Goal: Navigation & Orientation: Understand site structure

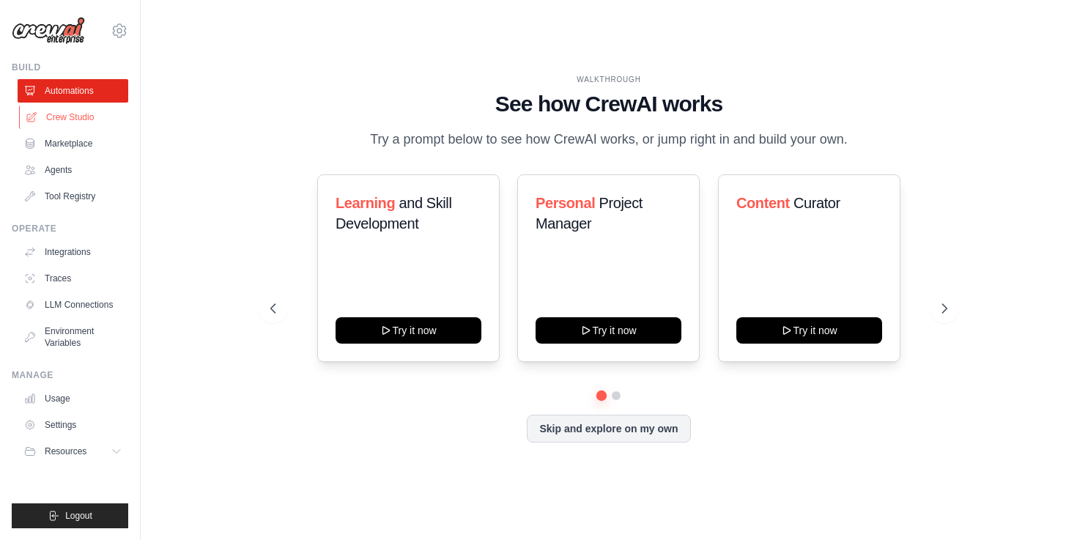
click at [51, 106] on link "Crew Studio" at bounding box center [74, 117] width 111 height 23
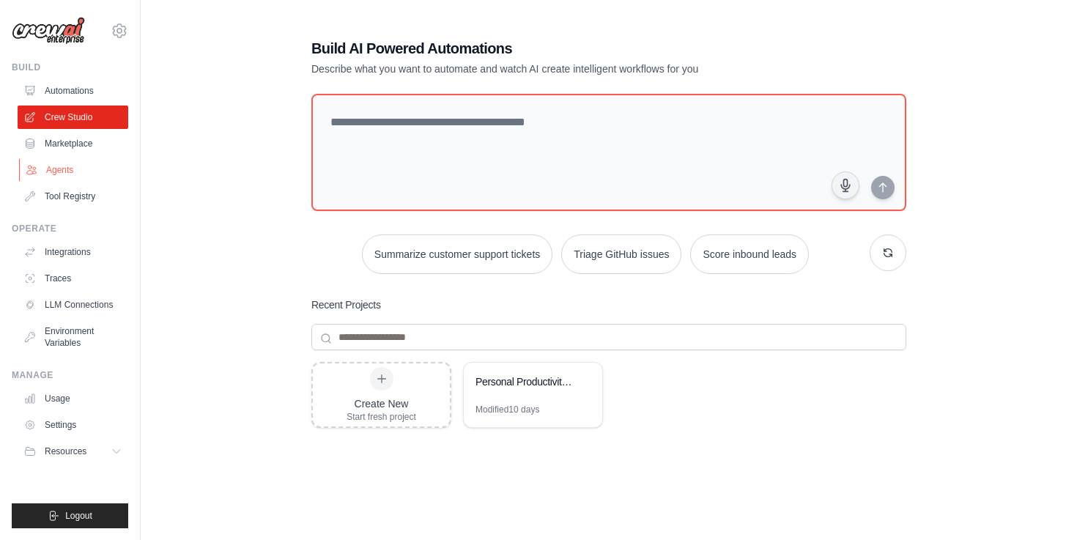
click at [53, 158] on link "Agents" at bounding box center [74, 169] width 111 height 23
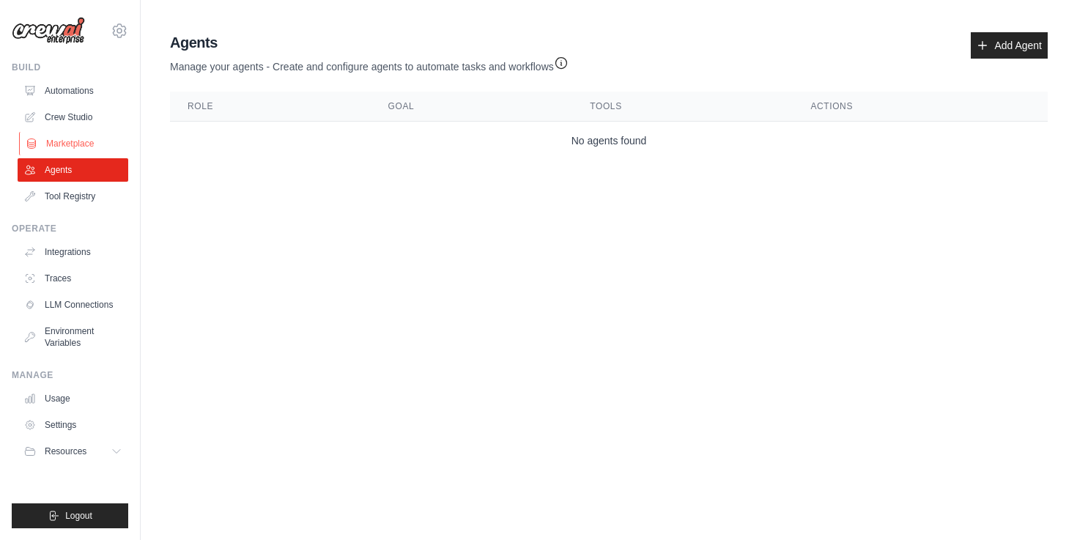
click at [50, 132] on link "Marketplace" at bounding box center [74, 143] width 111 height 23
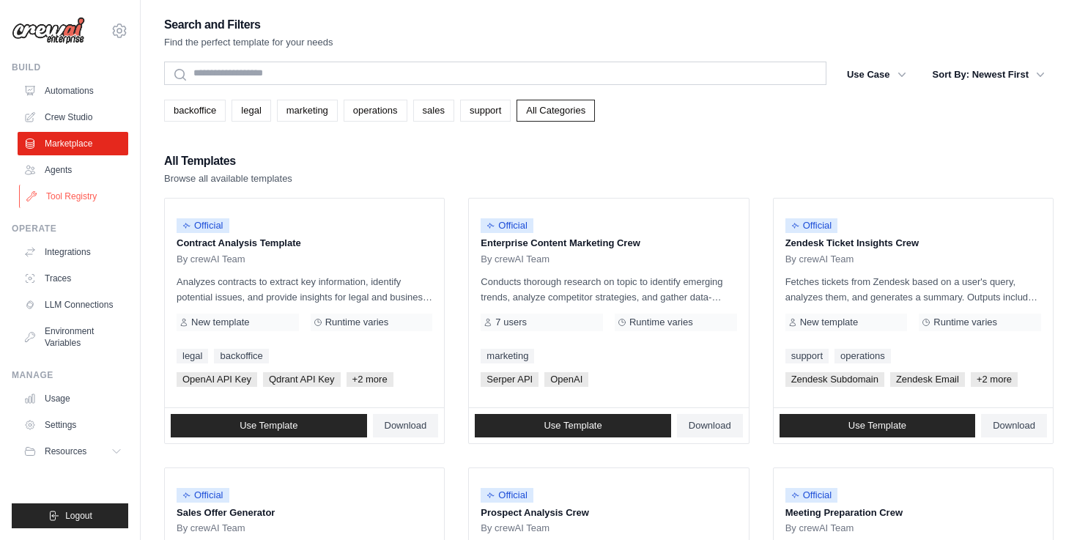
click at [51, 185] on link "Tool Registry" at bounding box center [74, 196] width 111 height 23
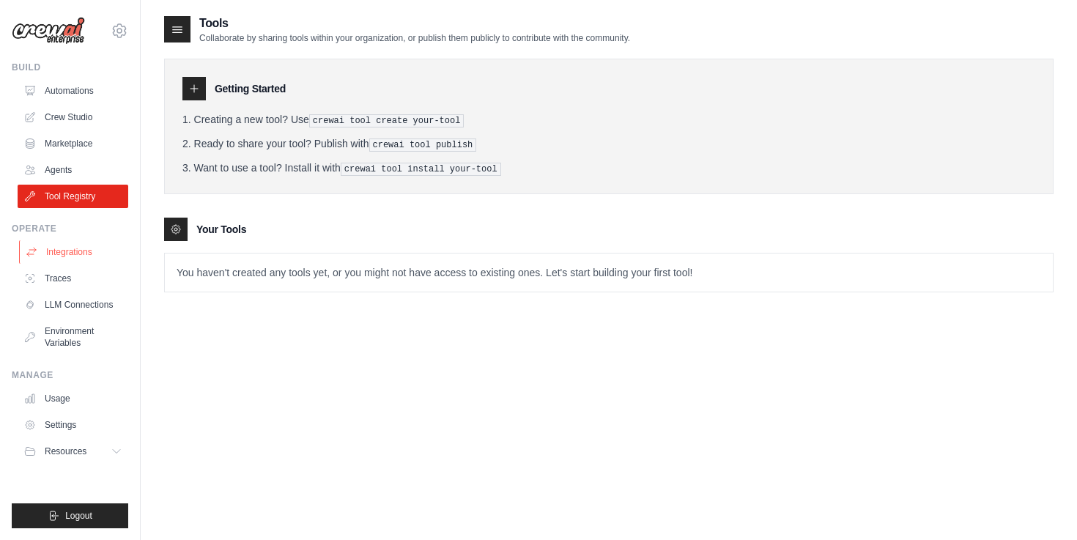
click at [43, 240] on link "Integrations" at bounding box center [74, 251] width 111 height 23
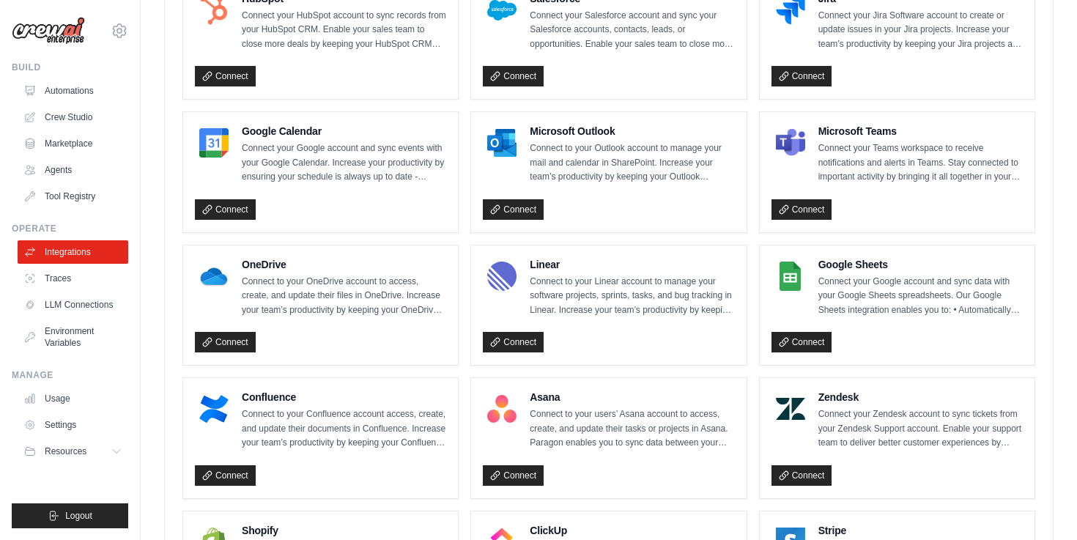
scroll to position [622, 0]
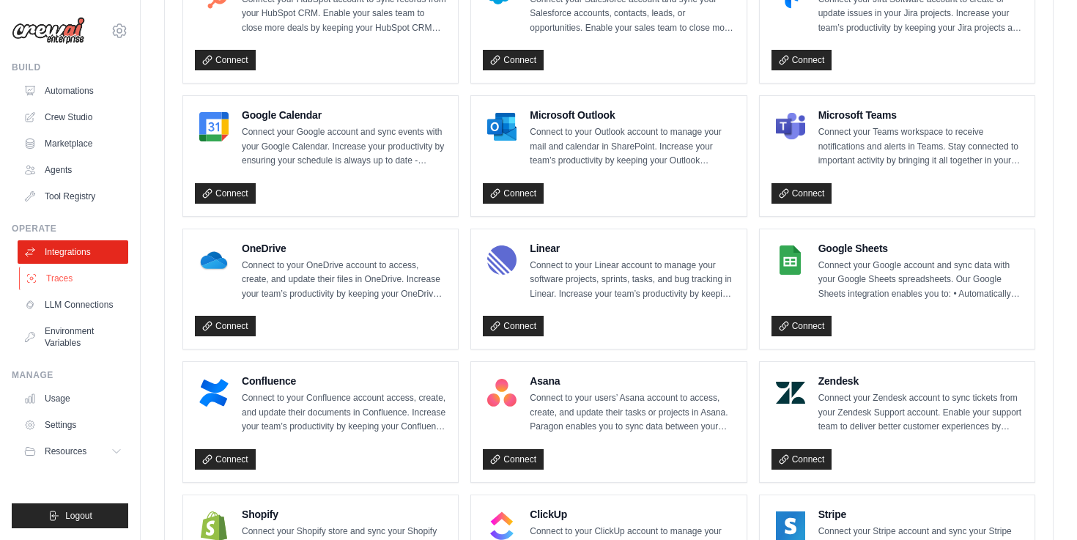
click at [67, 267] on link "Traces" at bounding box center [74, 278] width 111 height 23
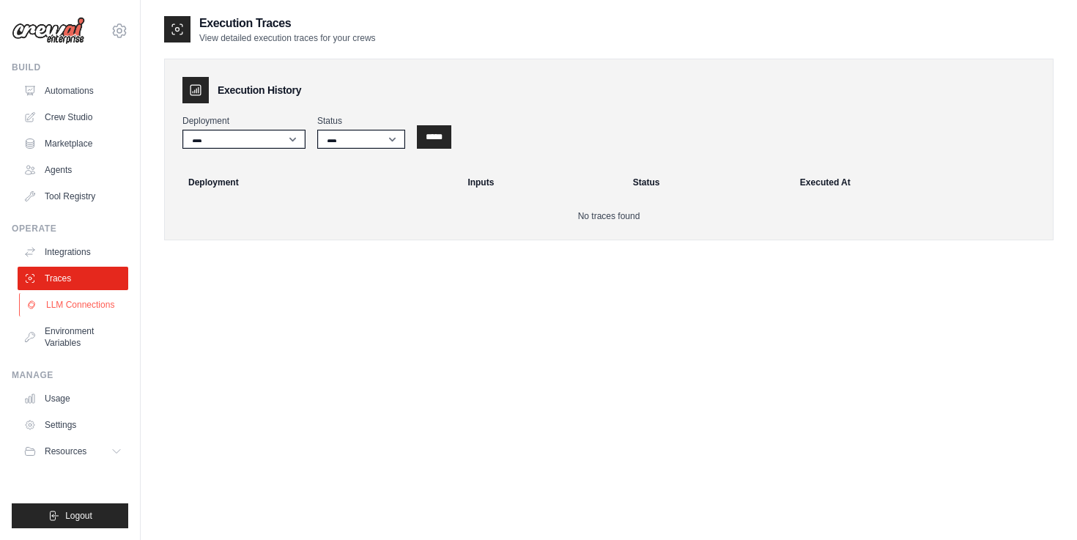
click at [68, 293] on link "LLM Connections" at bounding box center [74, 304] width 111 height 23
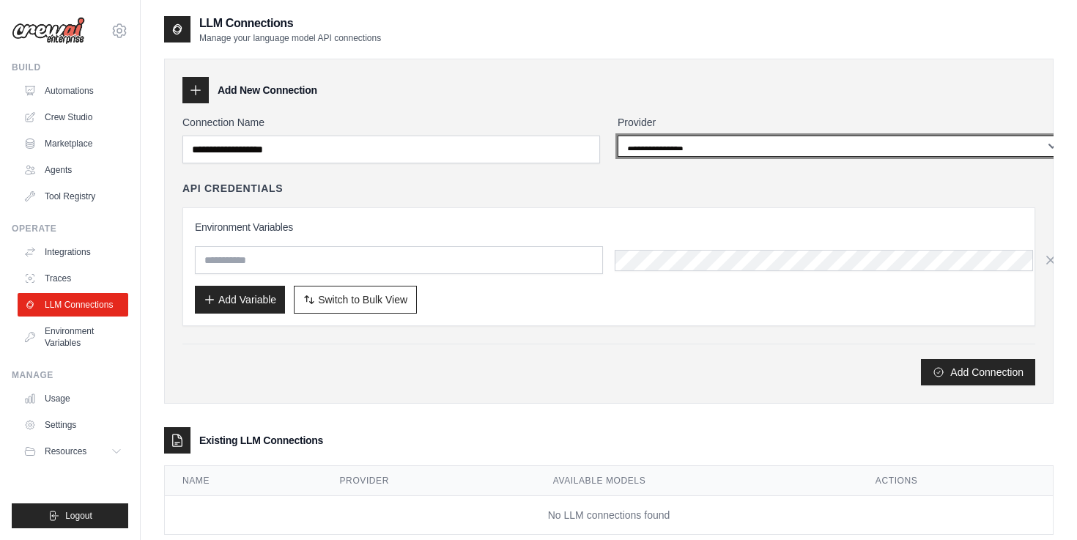
click at [629, 136] on select "**********" at bounding box center [842, 146] width 448 height 21
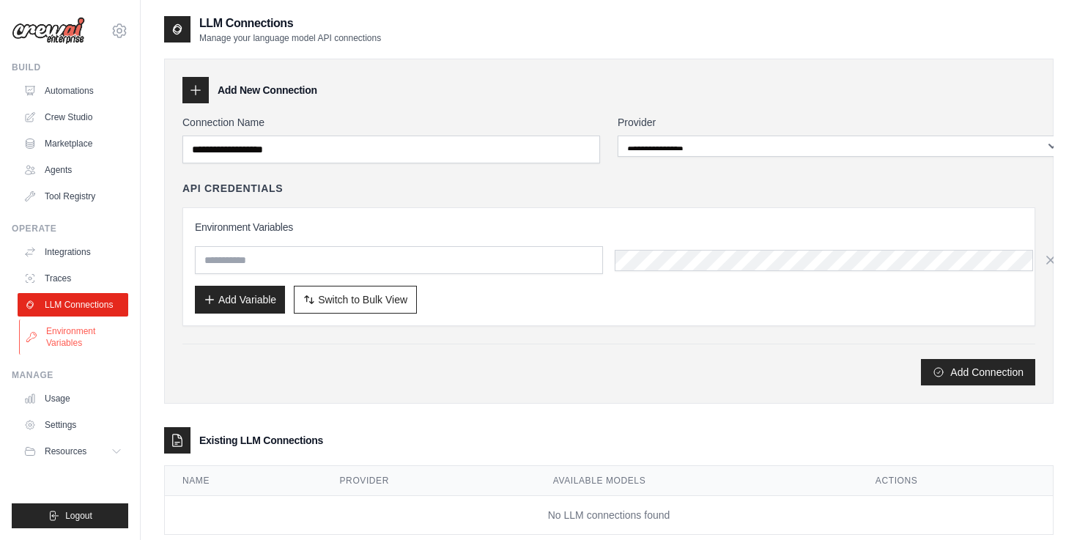
click at [64, 319] on link "Environment Variables" at bounding box center [74, 336] width 111 height 35
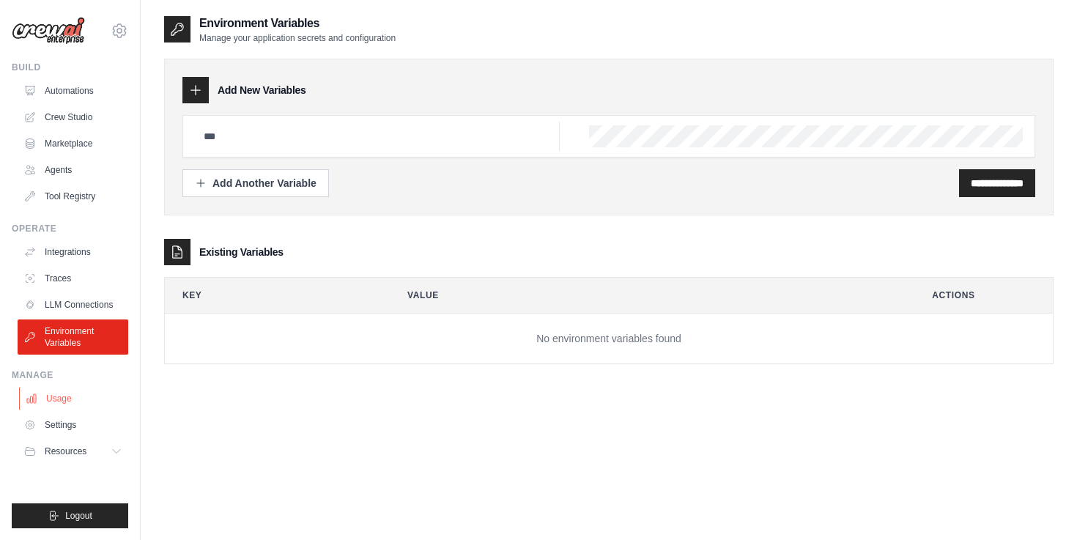
click at [60, 387] on link "Usage" at bounding box center [74, 398] width 111 height 23
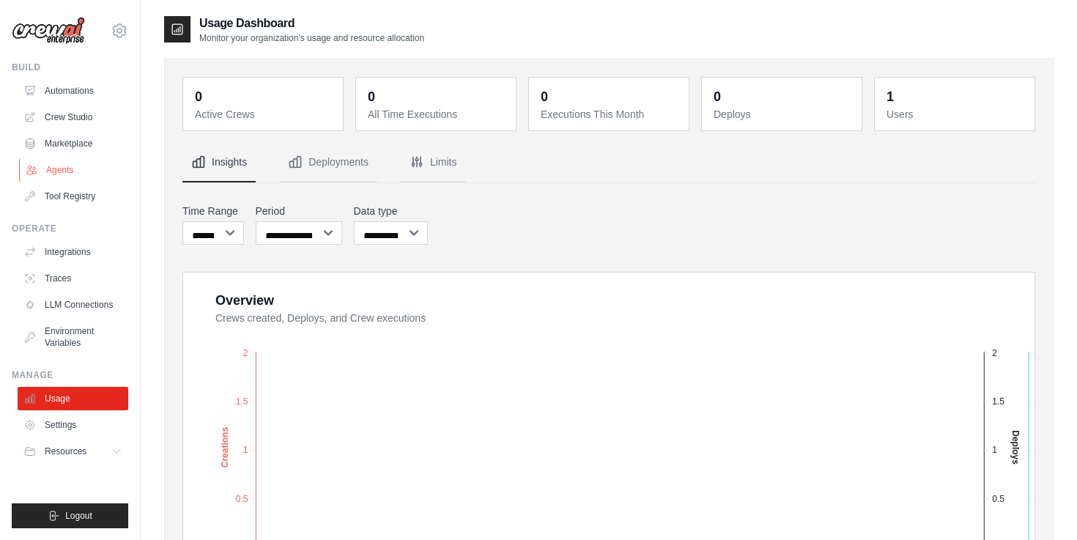
click at [62, 158] on link "Agents" at bounding box center [74, 169] width 111 height 23
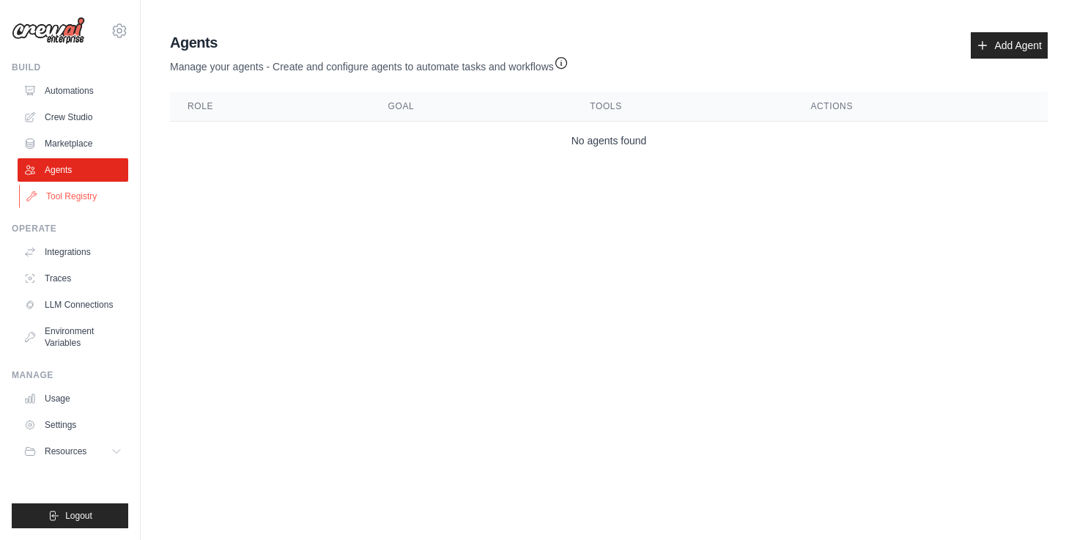
click at [65, 185] on link "Tool Registry" at bounding box center [74, 196] width 111 height 23
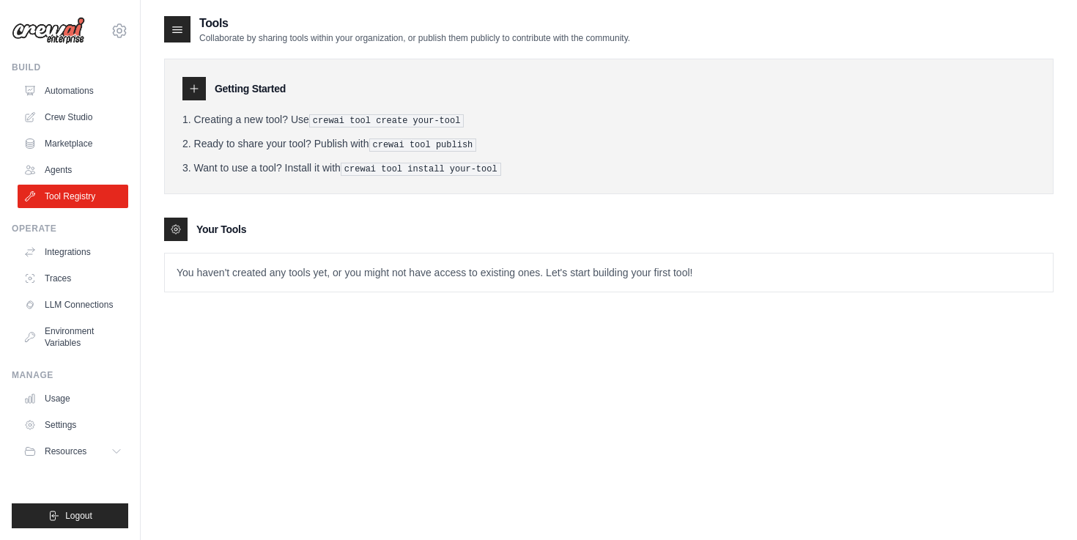
click at [182, 77] on div at bounding box center [193, 88] width 23 height 23
click at [60, 79] on link "Automations" at bounding box center [74, 90] width 111 height 23
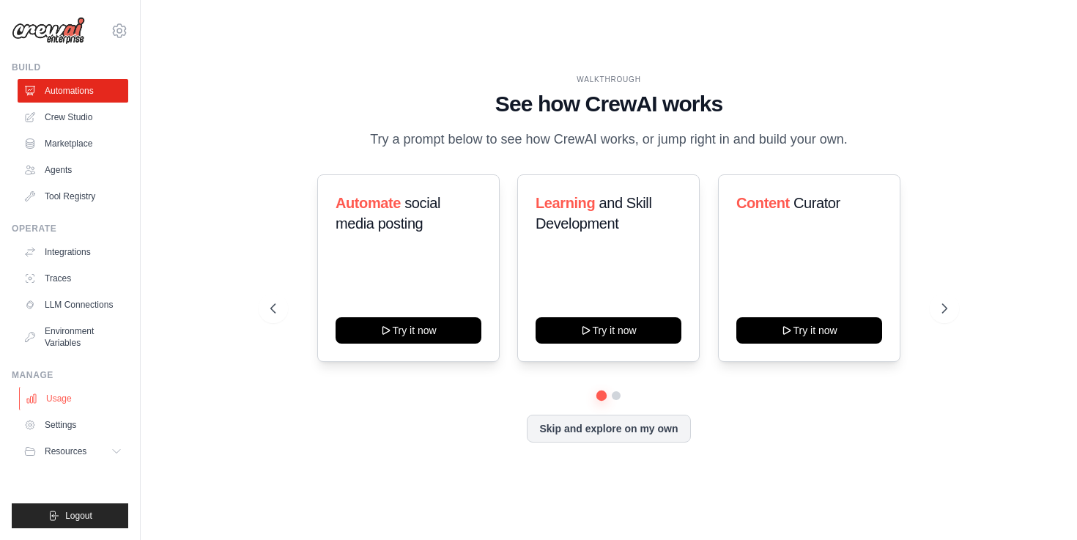
click at [57, 387] on link "Usage" at bounding box center [74, 398] width 111 height 23
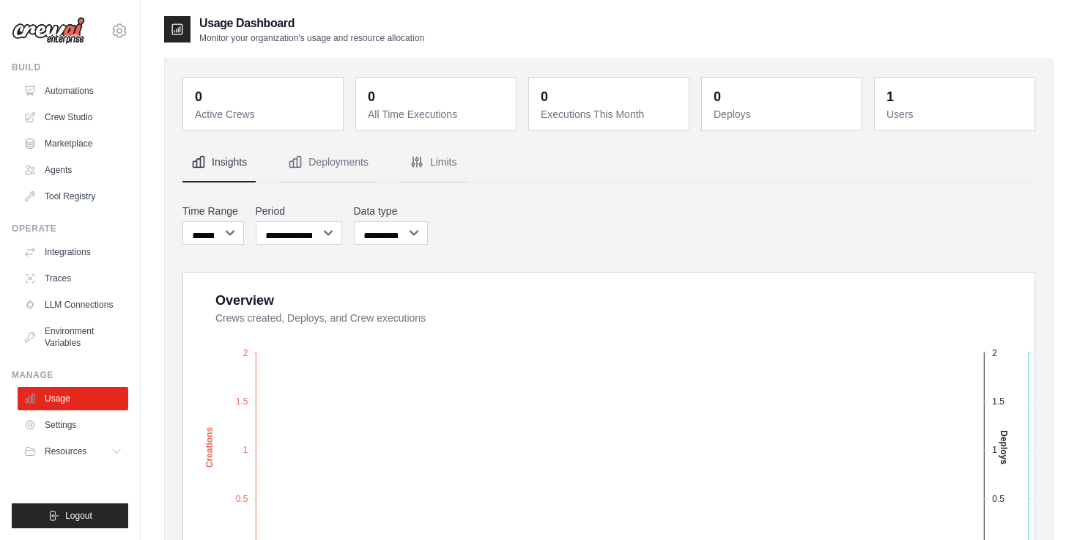
click at [68, 23] on img at bounding box center [48, 31] width 73 height 28
click at [49, 24] on img at bounding box center [48, 31] width 73 height 28
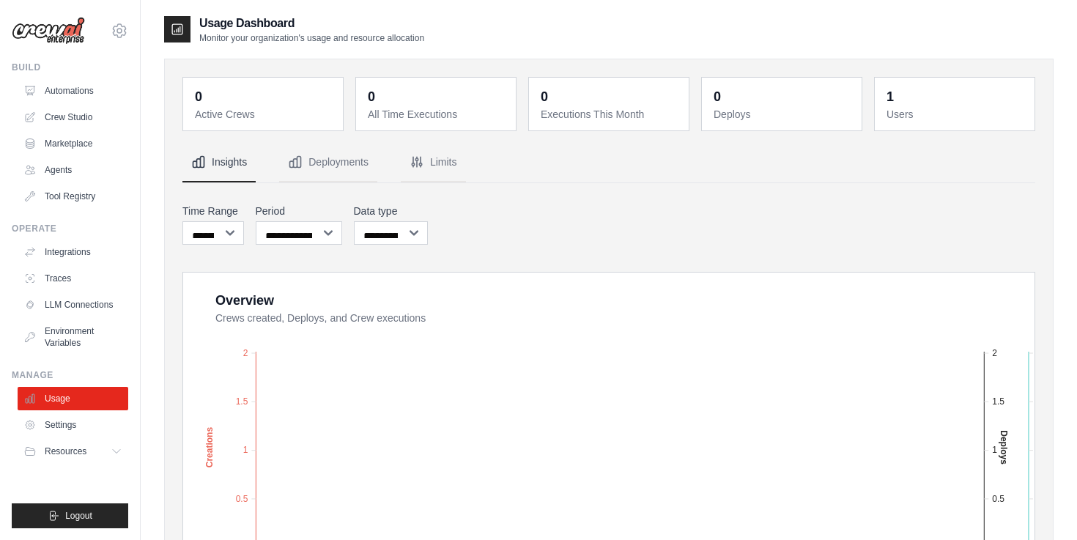
click at [49, 24] on img at bounding box center [48, 31] width 73 height 28
